Goal: Transaction & Acquisition: Purchase product/service

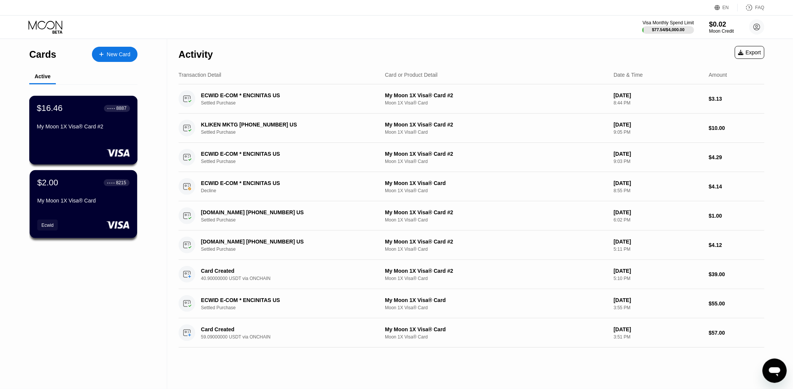
click at [103, 138] on div "$16.46 ● ● ● ● 8887 My Moon 1X Visa® Card #2" at bounding box center [83, 130] width 109 height 69
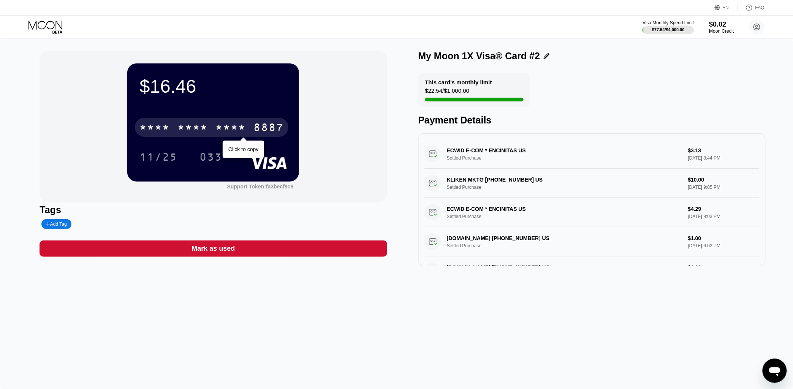
click at [228, 128] on div "* * * *" at bounding box center [230, 128] width 30 height 12
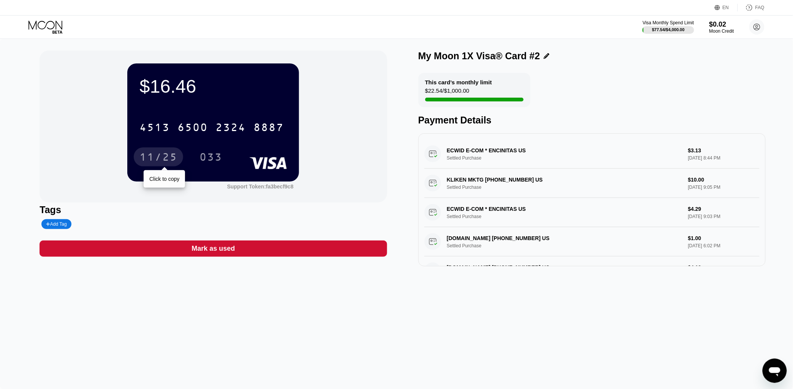
click at [160, 166] on div "11/25" at bounding box center [158, 156] width 49 height 19
click at [42, 21] on icon at bounding box center [45, 27] width 35 height 13
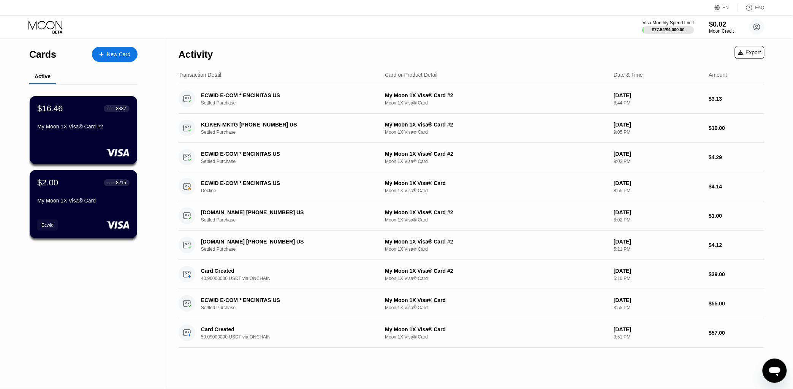
click at [325, 41] on div "Activity Export" at bounding box center [472, 52] width 586 height 27
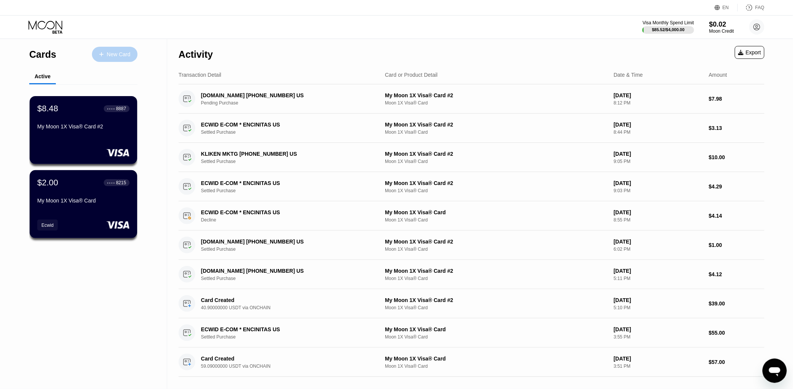
click at [118, 54] on div "New Card" at bounding box center [119, 54] width 24 height 6
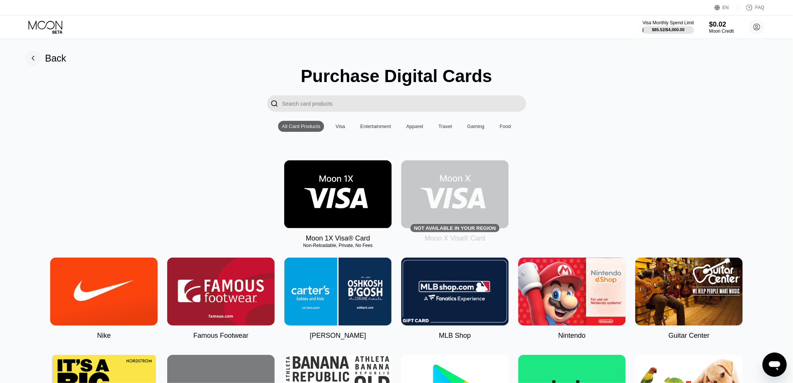
click at [340, 199] on img at bounding box center [338, 194] width 108 height 68
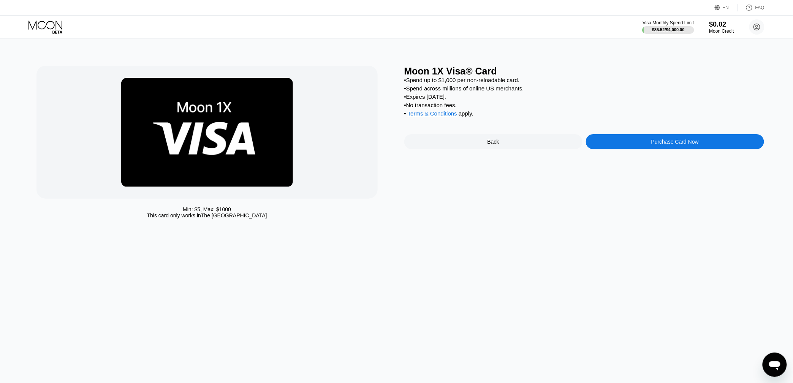
click at [605, 158] on div "Moon 1X Visa® Card • Spend up to $1,000 per non-reloadable card. • Spend across…" at bounding box center [584, 144] width 360 height 157
click at [611, 148] on div "Purchase Card Now" at bounding box center [675, 141] width 178 height 15
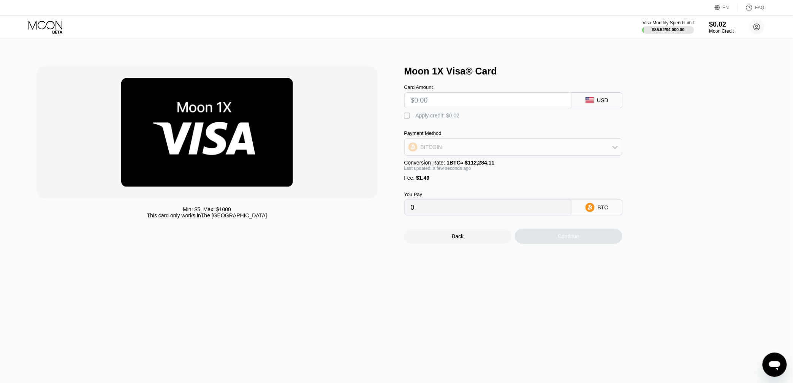
click at [526, 154] on div "BITCOIN" at bounding box center [513, 146] width 217 height 15
click at [434, 192] on div "USDT on TRON" at bounding box center [514, 184] width 214 height 15
type input "0.00"
click at [355, 228] on div "Min: $ 5 , Max: $ 1000 This card only works in [GEOGRAPHIC_DATA]" at bounding box center [216, 155] width 360 height 178
click at [47, 25] on icon at bounding box center [45, 27] width 35 height 13
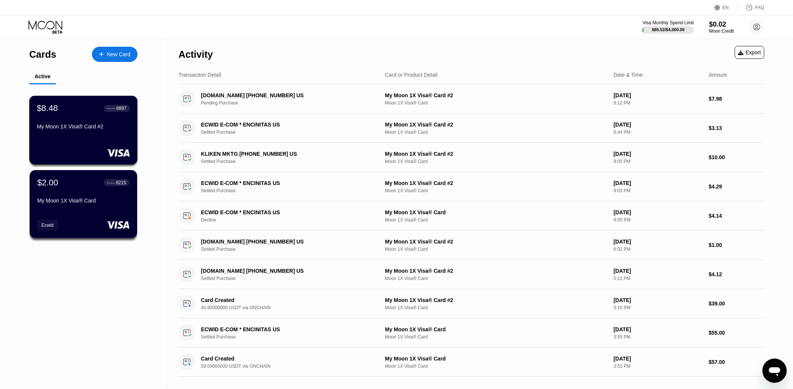
click at [84, 144] on div "$8.48 ● ● ● ● 8887 My Moon 1X Visa® Card #2" at bounding box center [83, 130] width 109 height 69
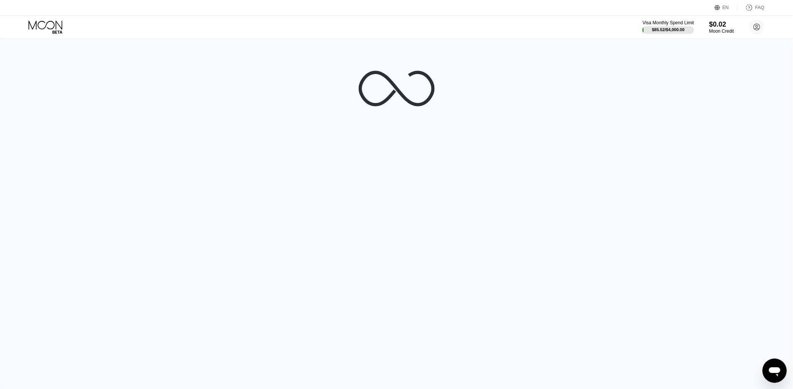
click at [48, 25] on icon at bounding box center [45, 27] width 35 height 13
